Goal: Task Accomplishment & Management: Use online tool/utility

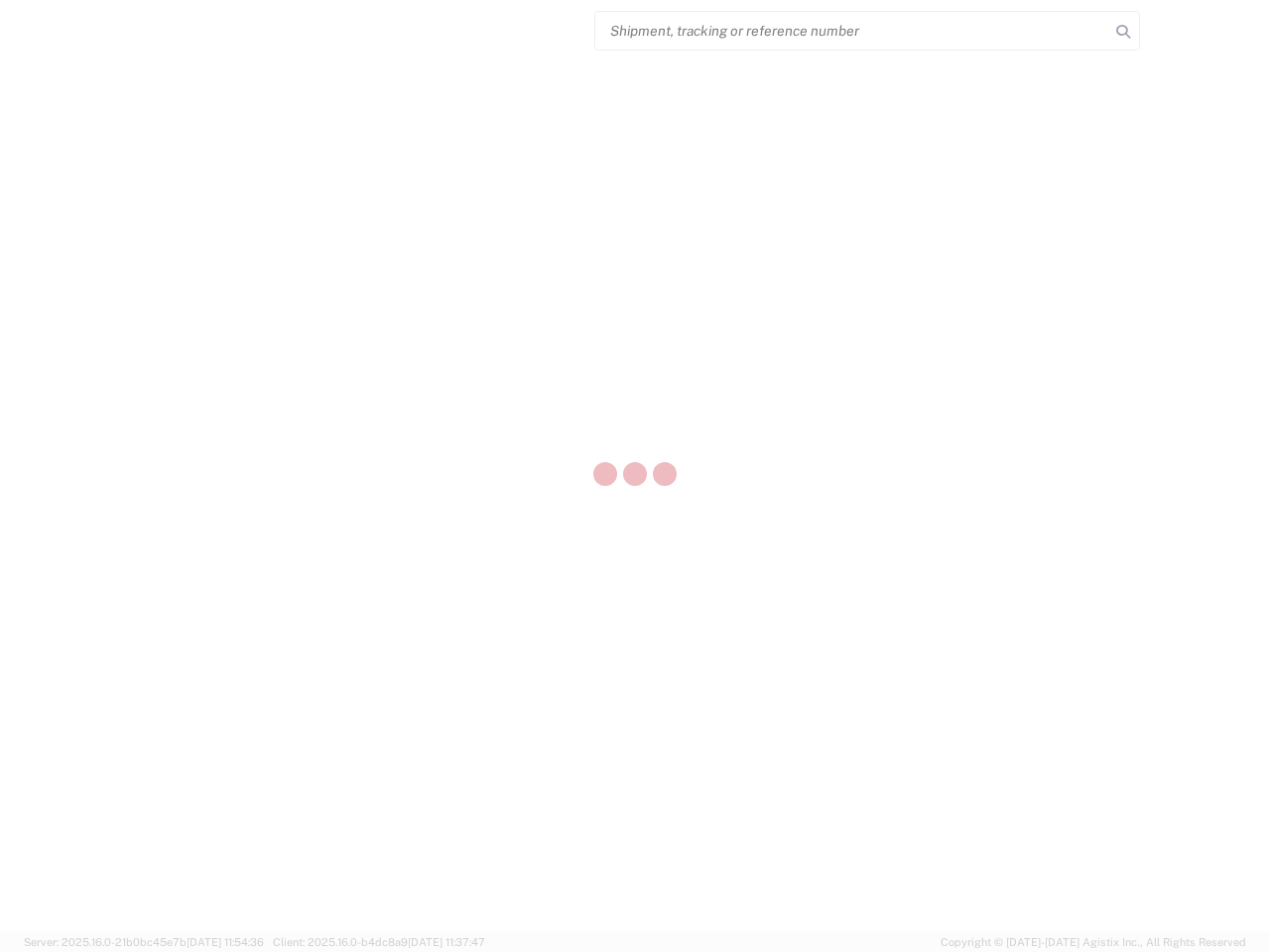
select select "US"
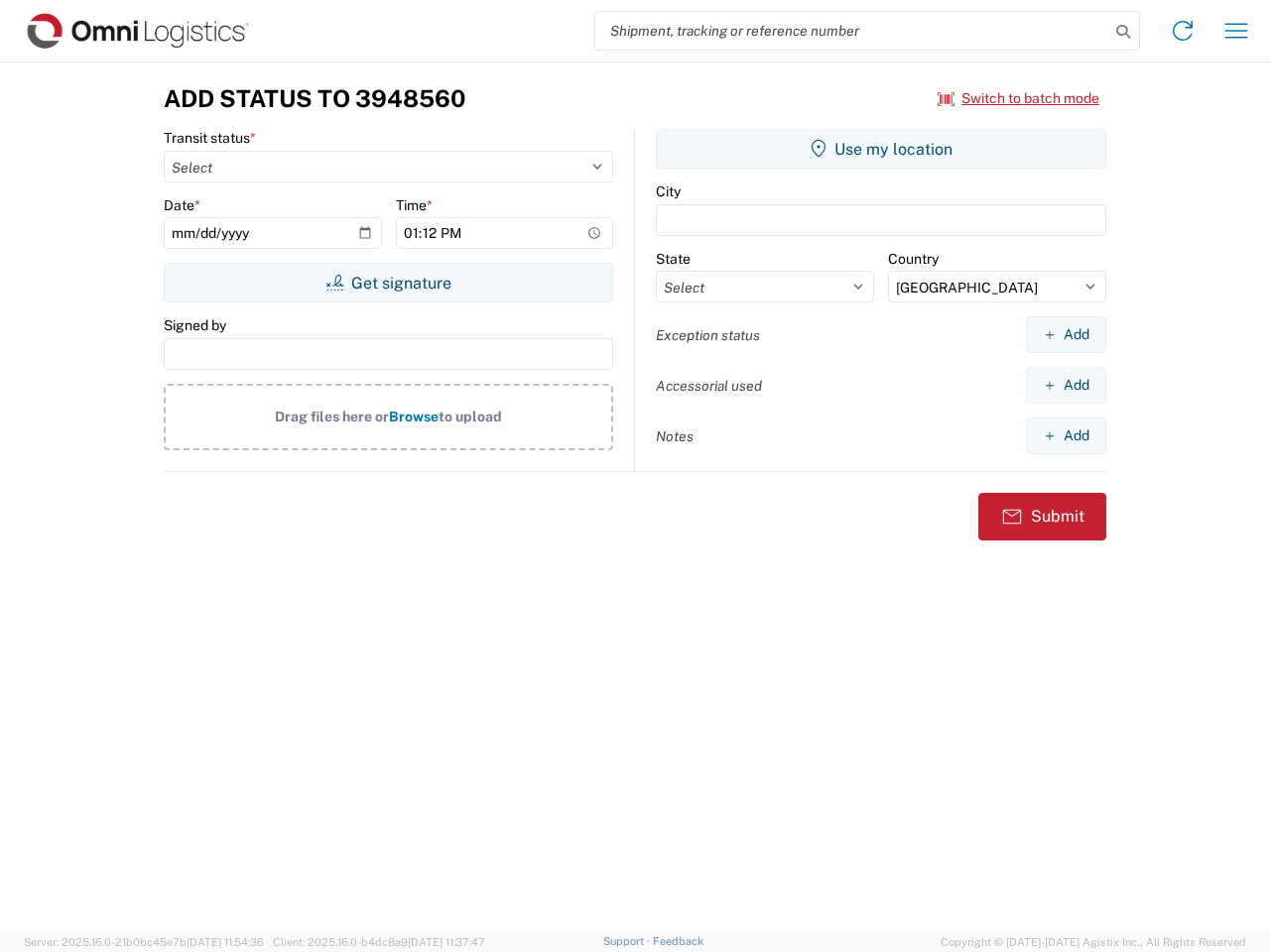
click at [853, 31] on input "search" at bounding box center [852, 31] width 514 height 38
click at [1124, 32] on icon at bounding box center [1124, 32] width 28 height 28
click at [1183, 31] on icon at bounding box center [1183, 31] width 32 height 32
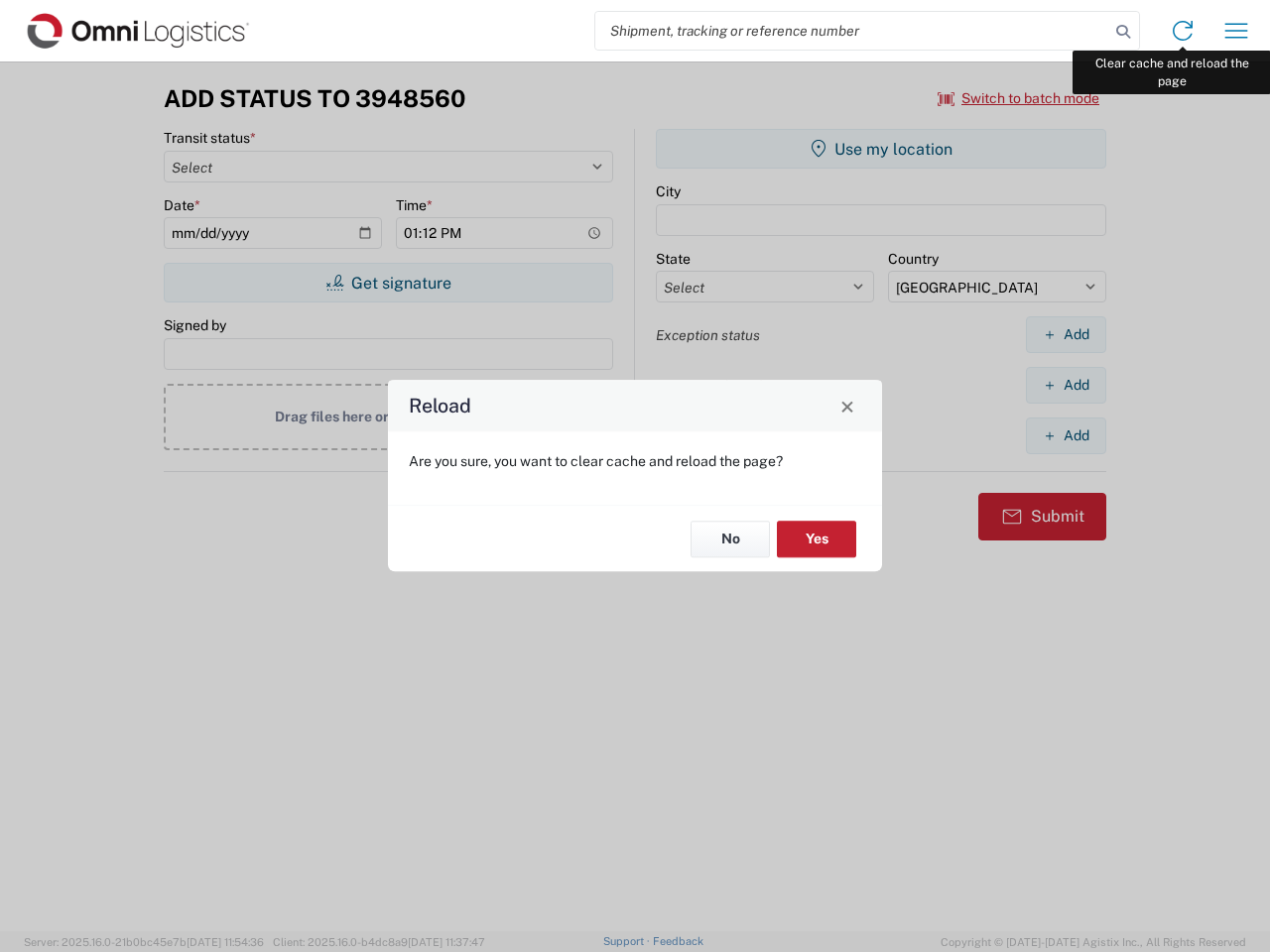
click at [1236, 31] on div "Reload Are you sure, you want to clear cache and reload the page? No Yes" at bounding box center [635, 476] width 1270 height 952
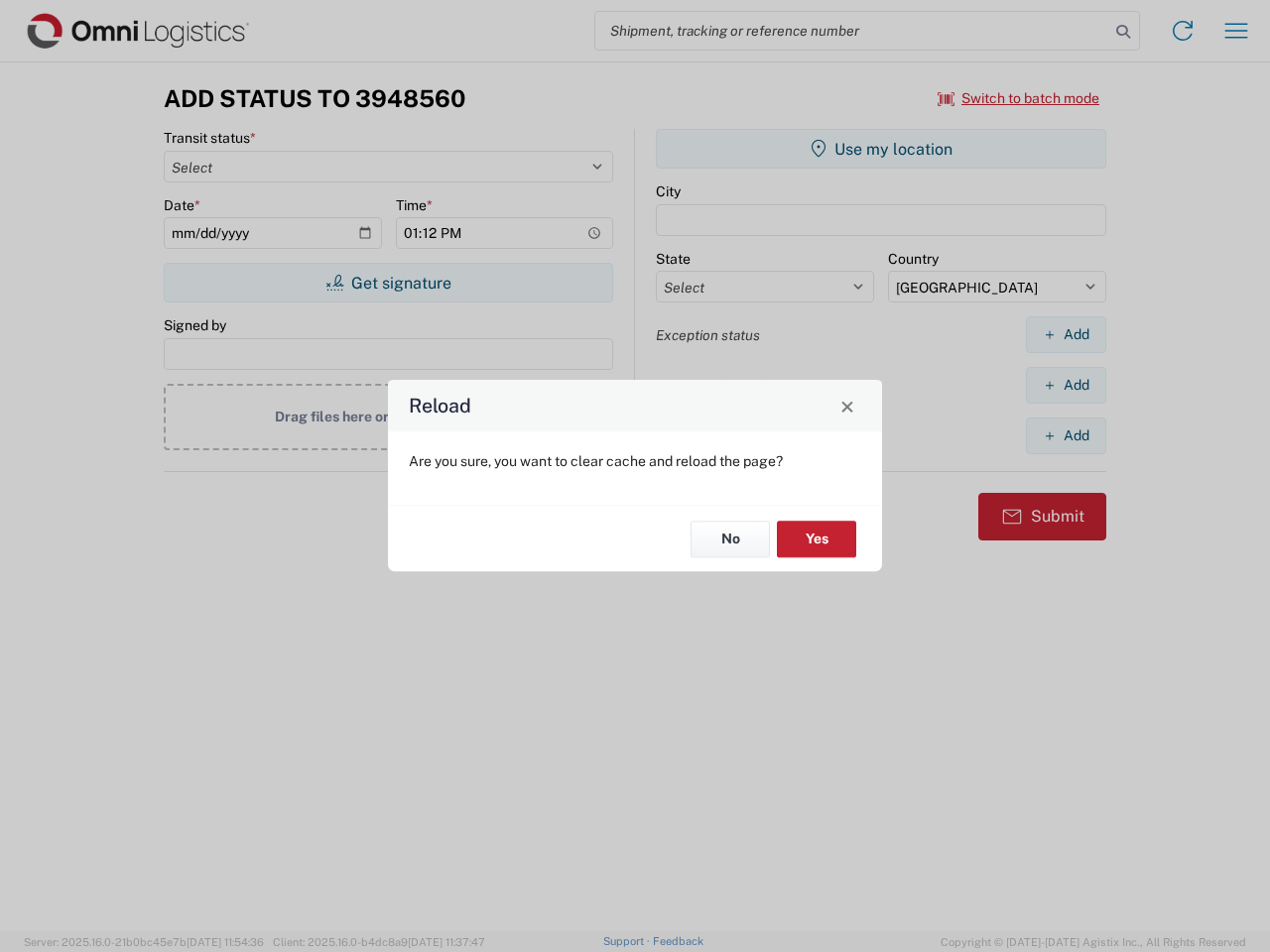
click at [1019, 98] on div "Reload Are you sure, you want to clear cache and reload the page? No Yes" at bounding box center [635, 476] width 1270 height 952
click at [388, 283] on div "Reload Are you sure, you want to clear cache and reload the page? No Yes" at bounding box center [635, 476] width 1270 height 952
click at [881, 149] on div "Reload Are you sure, you want to clear cache and reload the page? No Yes" at bounding box center [635, 476] width 1270 height 952
click at [1066, 334] on div "Reload Are you sure, you want to clear cache and reload the page? No Yes" at bounding box center [635, 476] width 1270 height 952
click at [1066, 385] on div "Reload Are you sure, you want to clear cache and reload the page? No Yes" at bounding box center [635, 476] width 1270 height 952
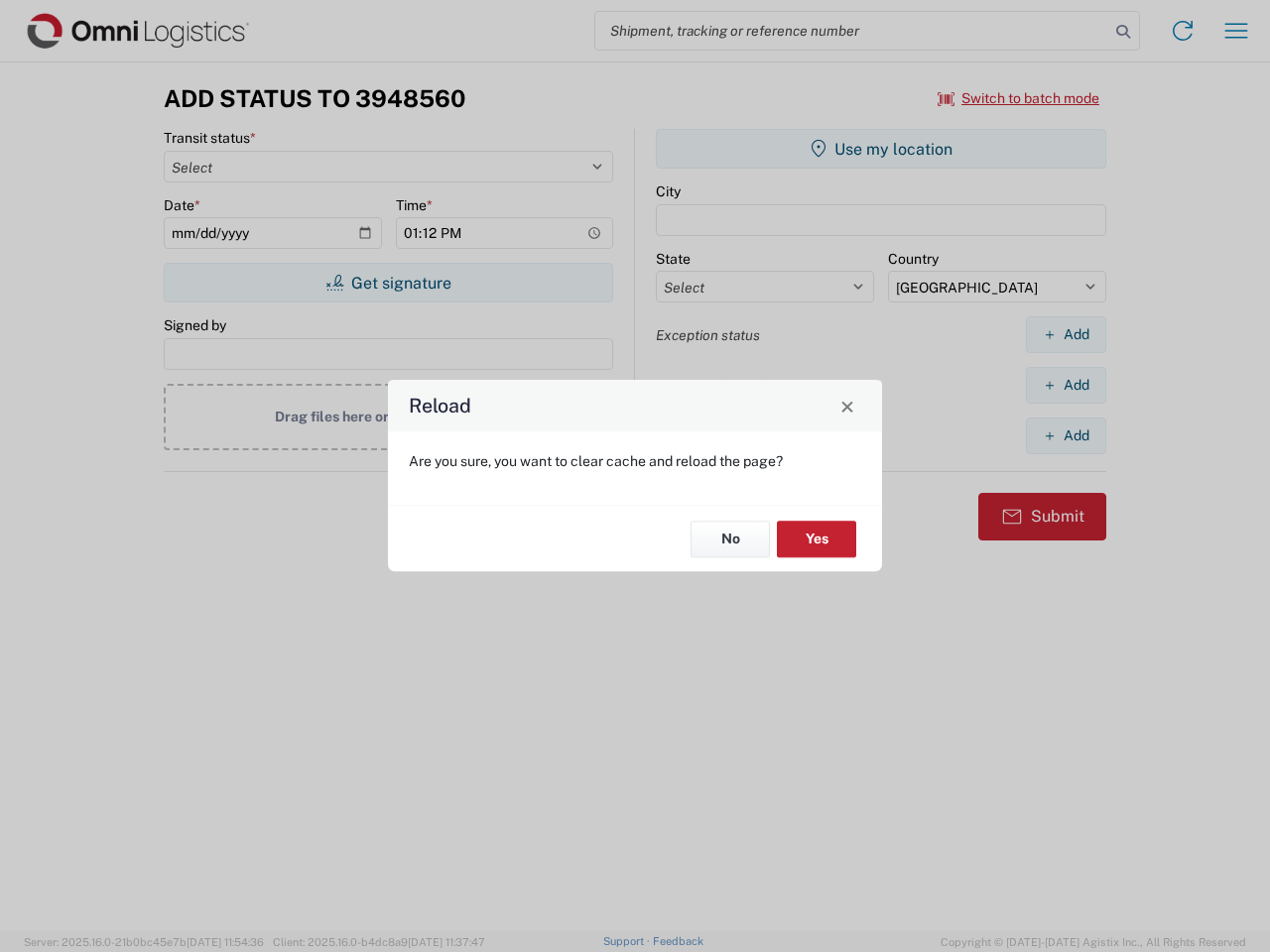
click at [1066, 436] on div "Reload Are you sure, you want to clear cache and reload the page? No Yes" at bounding box center [635, 476] width 1270 height 952
